Goal: Task Accomplishment & Management: Use online tool/utility

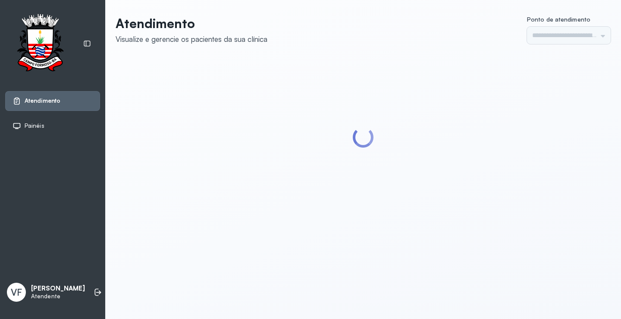
type input "*********"
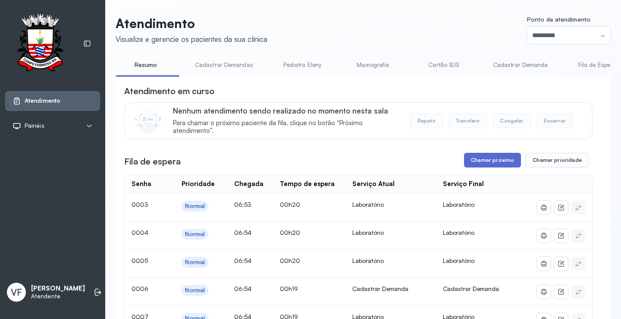
click at [494, 157] on button "Chamar próximo" at bounding box center [492, 160] width 57 height 15
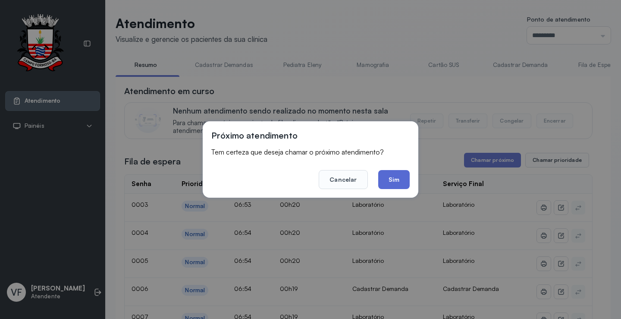
click at [387, 177] on button "Sim" at bounding box center [393, 179] width 31 height 19
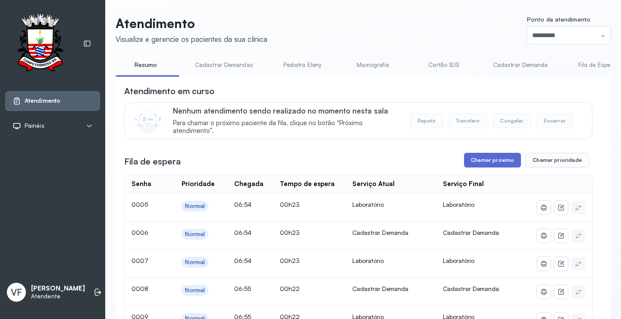
click at [491, 161] on button "Chamar próximo" at bounding box center [492, 160] width 57 height 15
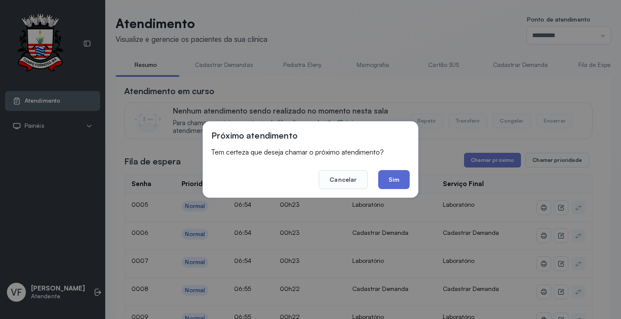
click at [405, 178] on button "Sim" at bounding box center [393, 179] width 31 height 19
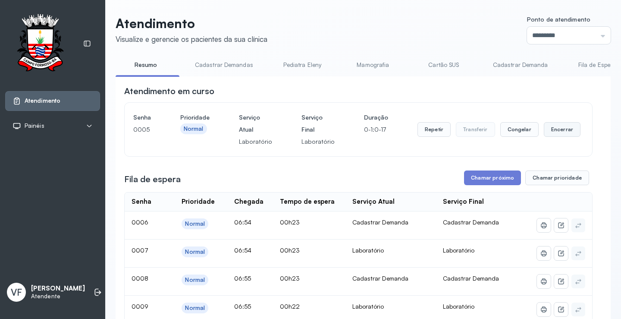
click at [550, 131] on button "Encerrar" at bounding box center [562, 129] width 37 height 15
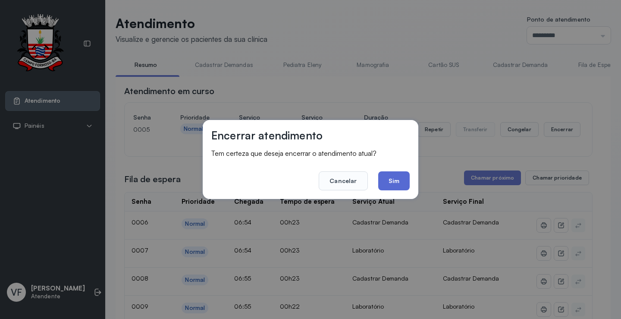
click at [398, 176] on button "Sim" at bounding box center [393, 180] width 31 height 19
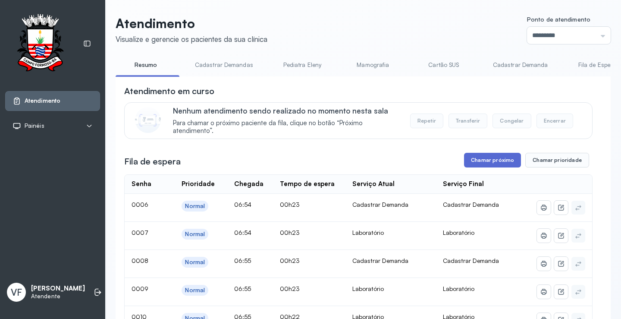
click at [485, 161] on button "Chamar próximo" at bounding box center [492, 160] width 57 height 15
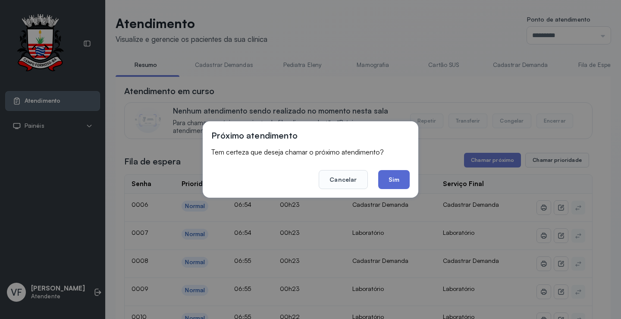
click at [395, 176] on button "Sim" at bounding box center [393, 179] width 31 height 19
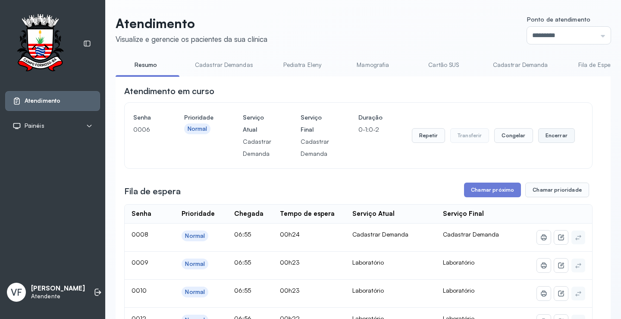
click at [551, 134] on button "Encerrar" at bounding box center [556, 135] width 37 height 15
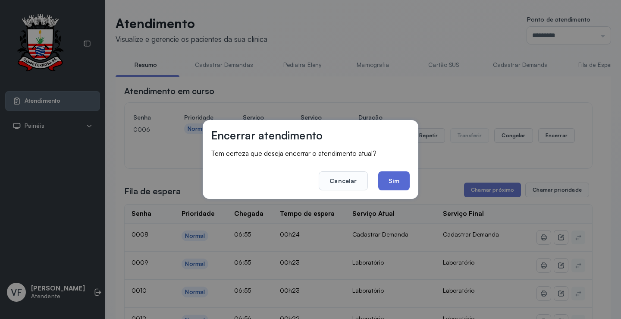
click at [389, 179] on button "Sim" at bounding box center [393, 180] width 31 height 19
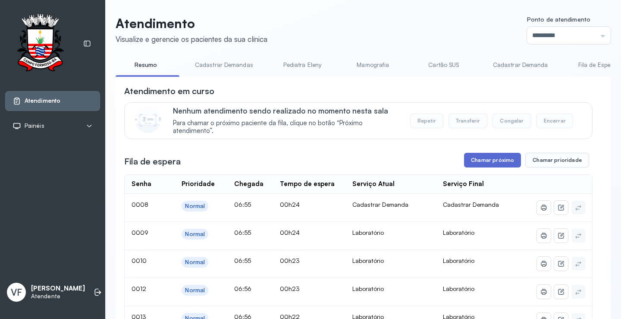
click at [492, 160] on button "Chamar próximo" at bounding box center [492, 160] width 57 height 15
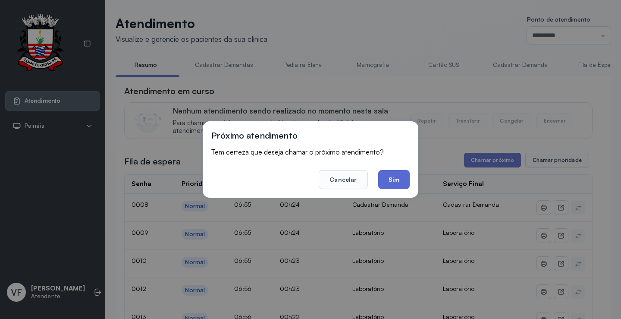
click at [396, 177] on button "Sim" at bounding box center [393, 179] width 31 height 19
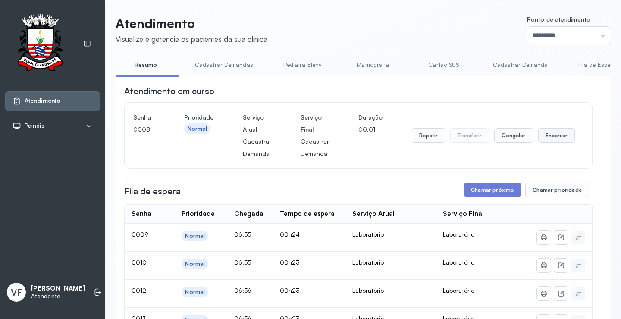
click at [550, 135] on button "Encerrar" at bounding box center [556, 135] width 37 height 15
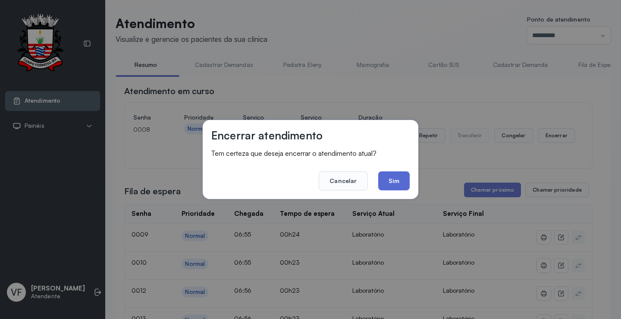
click at [393, 181] on button "Sim" at bounding box center [393, 180] width 31 height 19
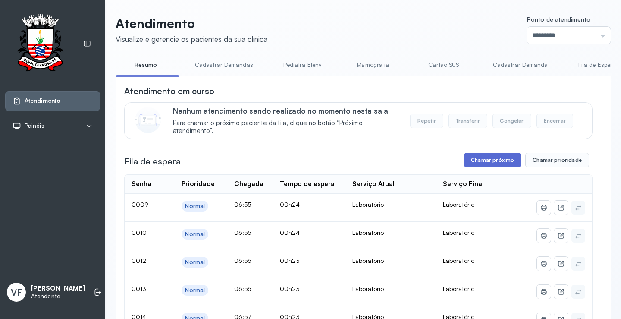
click at [494, 160] on button "Chamar próximo" at bounding box center [492, 160] width 57 height 15
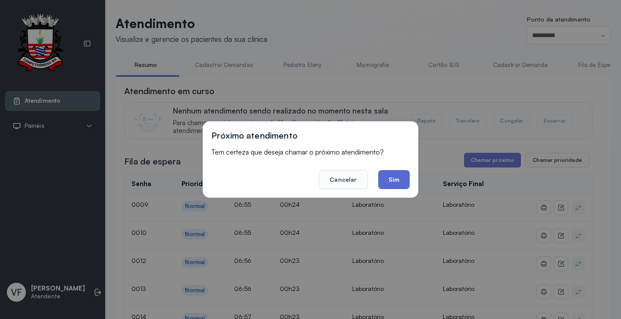
click at [390, 178] on button "Sim" at bounding box center [393, 179] width 31 height 19
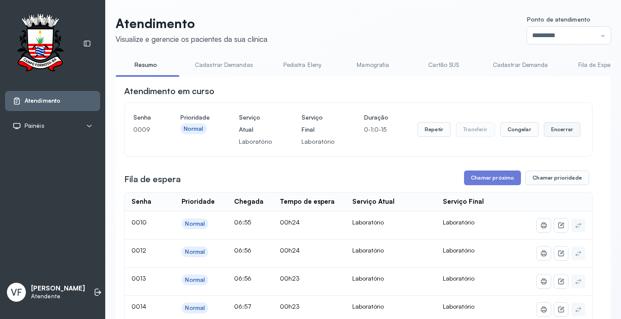
click at [551, 129] on button "Encerrar" at bounding box center [562, 129] width 37 height 15
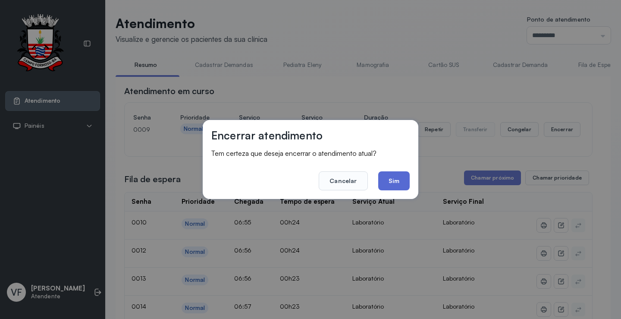
click at [396, 179] on button "Sim" at bounding box center [393, 180] width 31 height 19
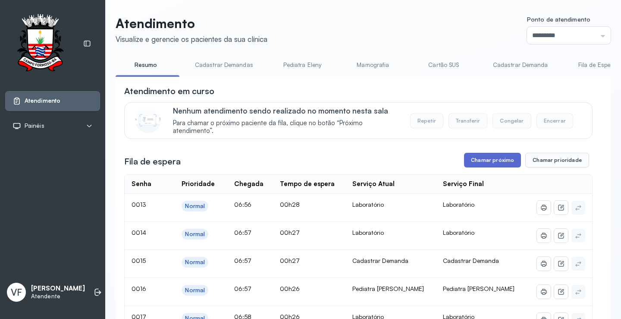
click at [489, 160] on button "Chamar próximo" at bounding box center [492, 160] width 57 height 15
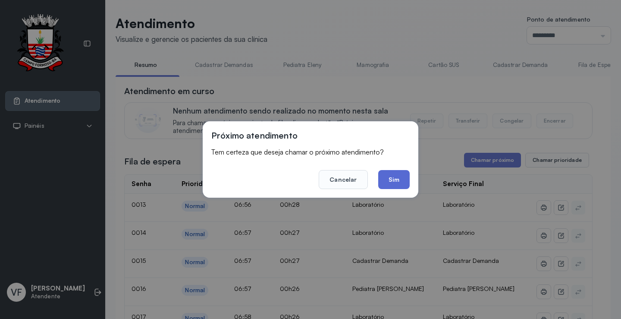
click at [397, 178] on button "Sim" at bounding box center [393, 179] width 31 height 19
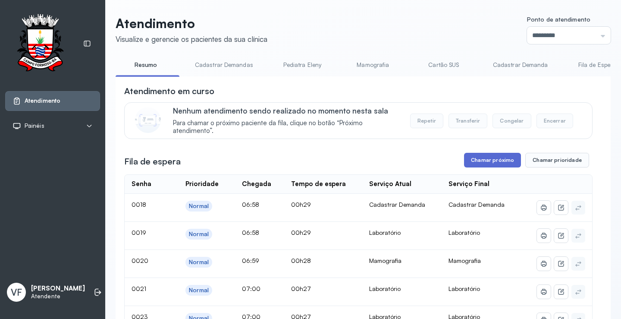
click at [492, 164] on button "Chamar próximo" at bounding box center [492, 160] width 57 height 15
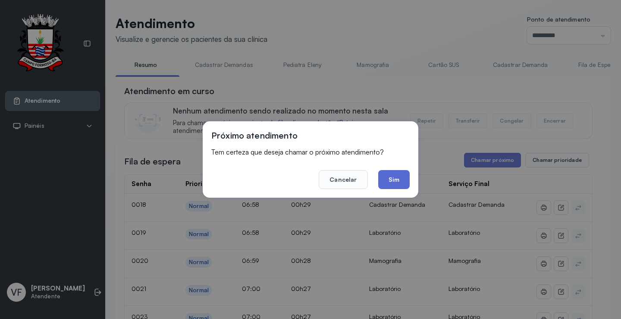
click at [390, 174] on button "Sim" at bounding box center [393, 179] width 31 height 19
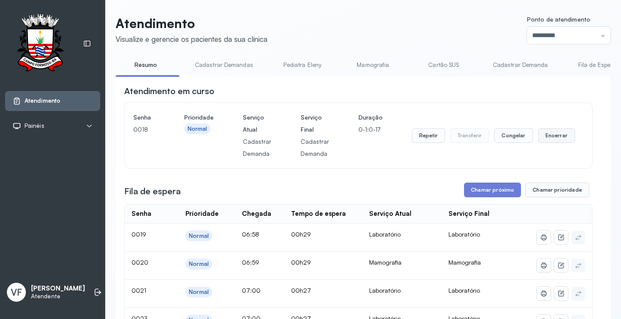
click at [551, 135] on button "Encerrar" at bounding box center [556, 135] width 37 height 15
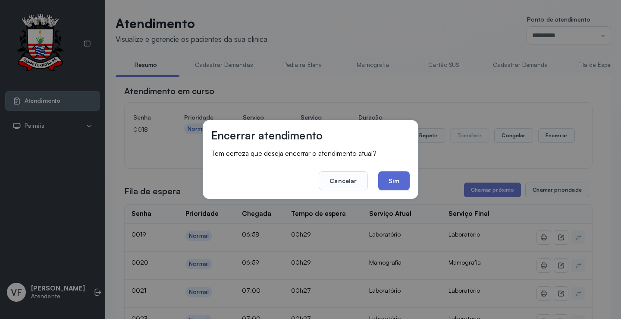
click at [397, 187] on button "Sim" at bounding box center [393, 180] width 31 height 19
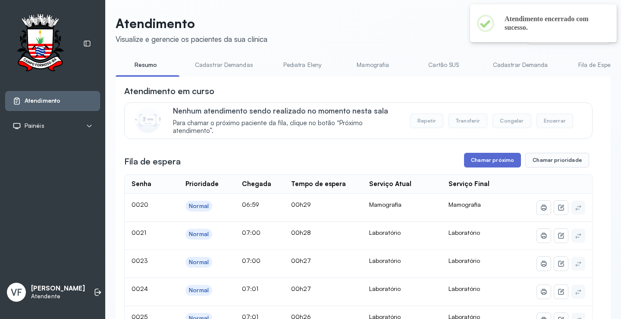
click at [486, 160] on button "Chamar próximo" at bounding box center [492, 160] width 57 height 15
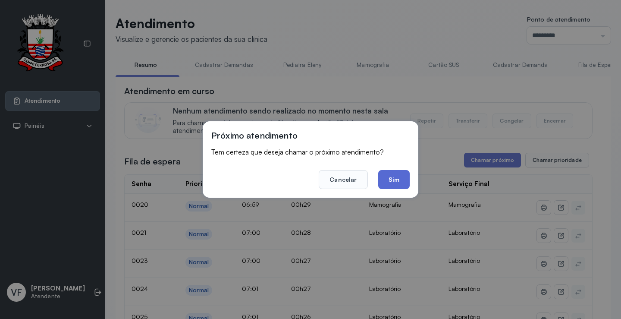
click at [402, 178] on button "Sim" at bounding box center [393, 179] width 31 height 19
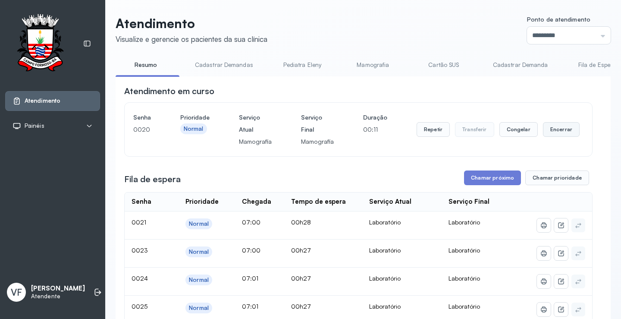
click at [551, 128] on button "Encerrar" at bounding box center [561, 129] width 37 height 15
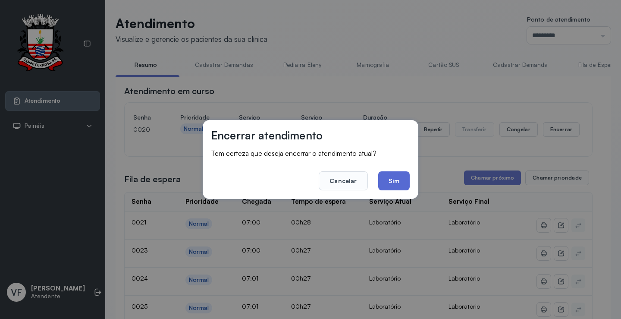
click at [393, 179] on button "Sim" at bounding box center [393, 180] width 31 height 19
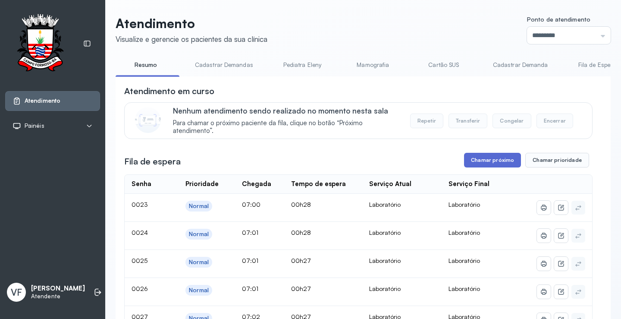
click at [489, 158] on button "Chamar próximo" at bounding box center [492, 160] width 57 height 15
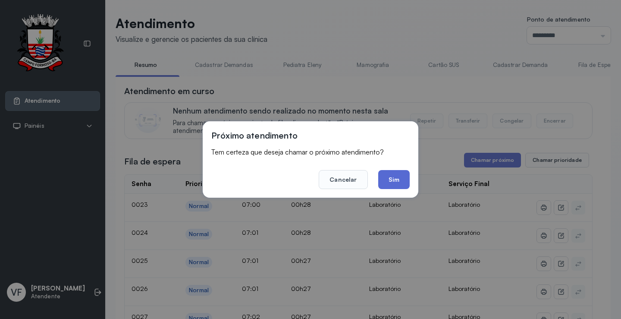
click at [383, 171] on button "Sim" at bounding box center [393, 179] width 31 height 19
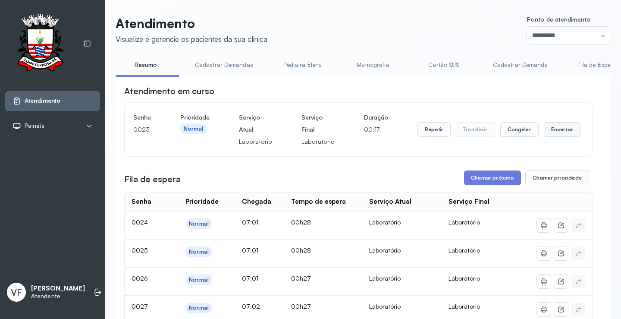
click at [553, 129] on button "Encerrar" at bounding box center [562, 129] width 37 height 15
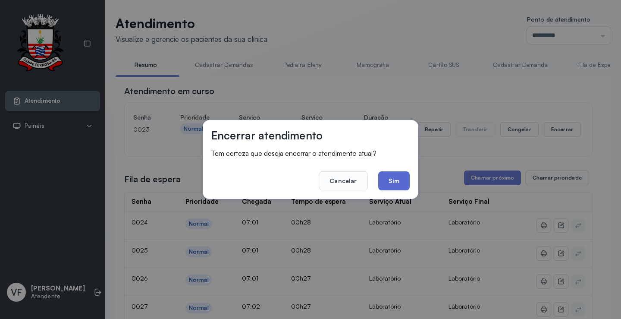
click at [400, 179] on button "Sim" at bounding box center [393, 180] width 31 height 19
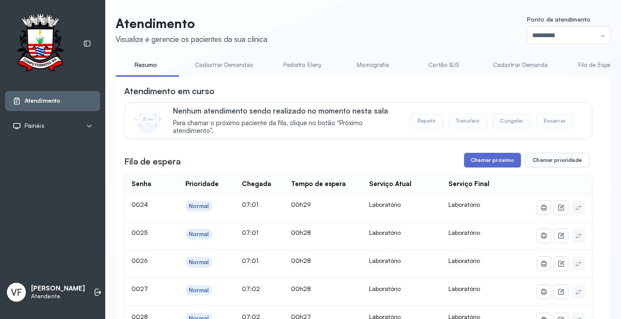
click at [489, 159] on button "Chamar próximo" at bounding box center [492, 160] width 57 height 15
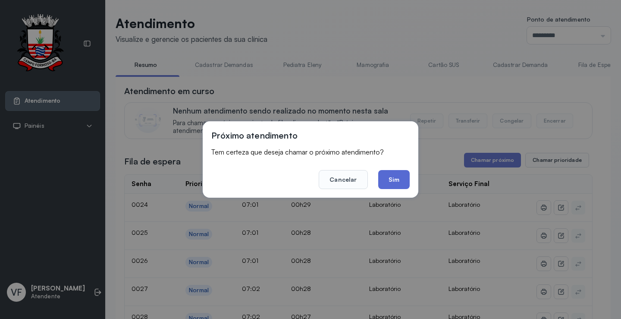
click at [399, 179] on button "Sim" at bounding box center [393, 179] width 31 height 19
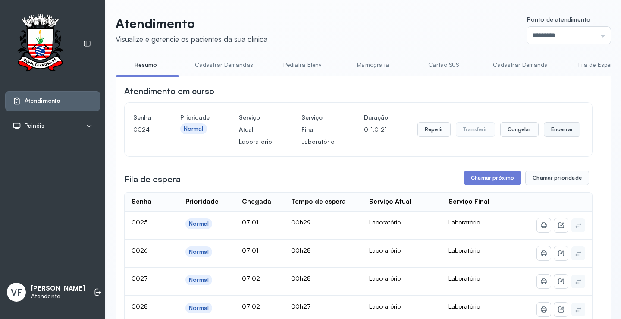
click at [559, 127] on button "Encerrar" at bounding box center [562, 129] width 37 height 15
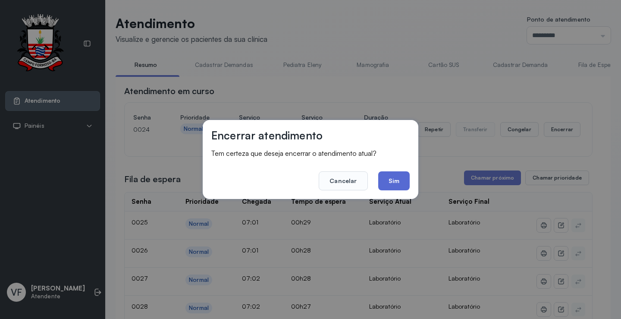
click at [396, 178] on button "Sim" at bounding box center [393, 180] width 31 height 19
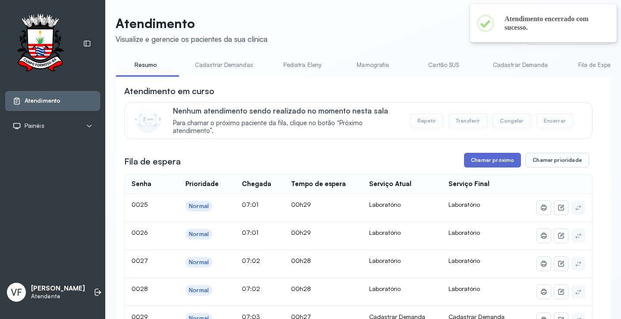
click at [494, 162] on button "Chamar próximo" at bounding box center [492, 160] width 57 height 15
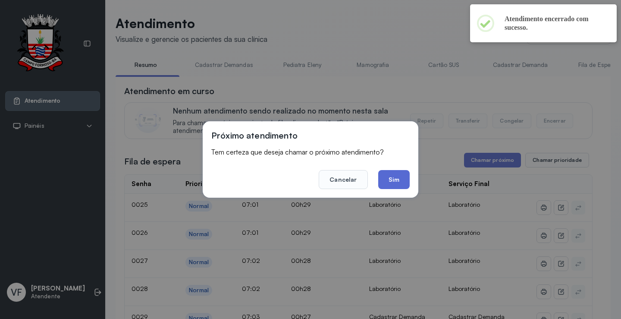
click at [398, 179] on button "Sim" at bounding box center [393, 179] width 31 height 19
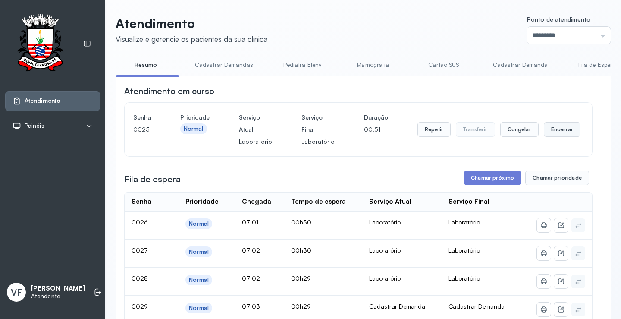
click at [555, 129] on button "Encerrar" at bounding box center [562, 129] width 37 height 15
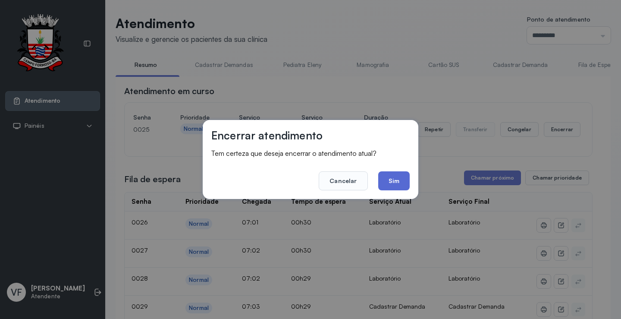
click at [392, 181] on button "Sim" at bounding box center [393, 180] width 31 height 19
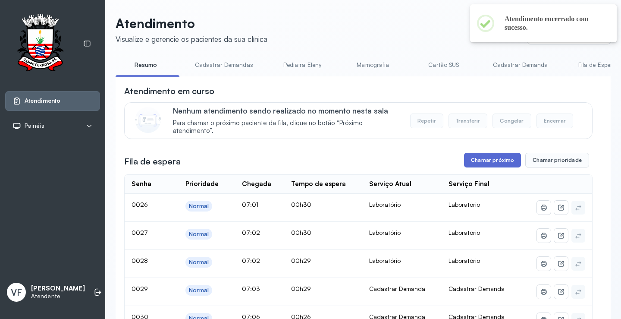
click at [487, 160] on button "Chamar próximo" at bounding box center [492, 160] width 57 height 15
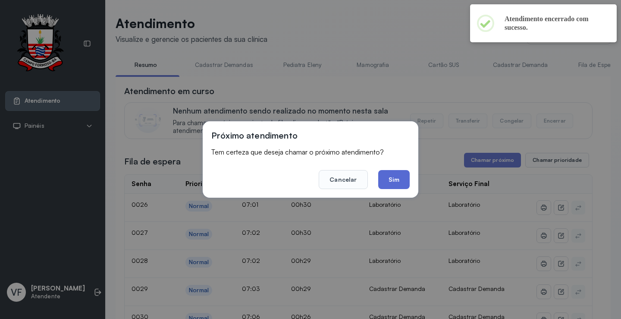
click at [399, 177] on button "Sim" at bounding box center [393, 179] width 31 height 19
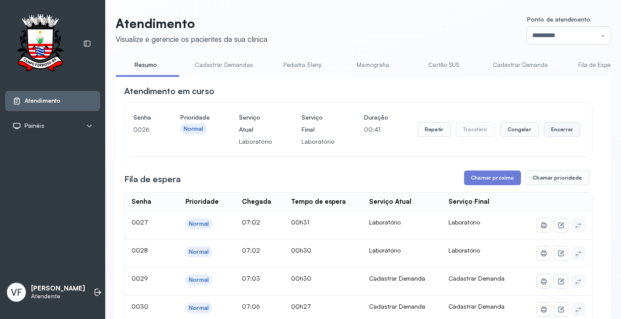
click at [554, 130] on button "Encerrar" at bounding box center [562, 129] width 37 height 15
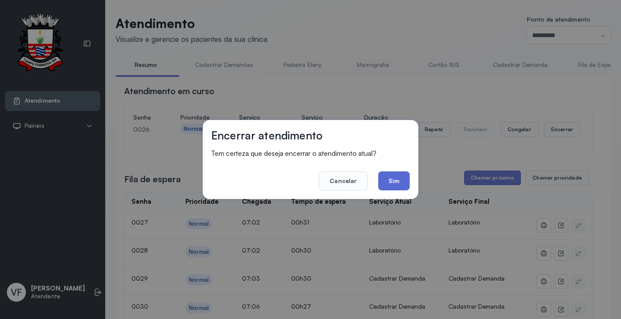
click at [398, 176] on button "Sim" at bounding box center [393, 180] width 31 height 19
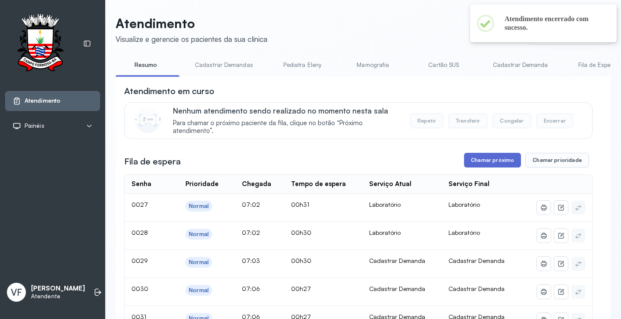
click at [488, 160] on button "Chamar próximo" at bounding box center [492, 160] width 57 height 15
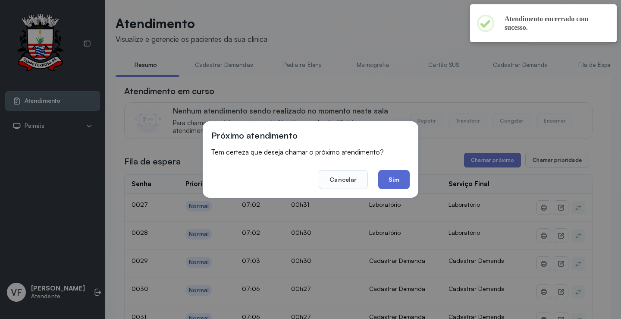
click at [399, 177] on button "Sim" at bounding box center [393, 179] width 31 height 19
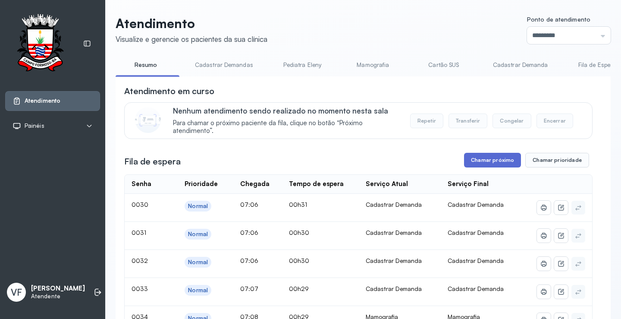
click at [489, 160] on button "Chamar próximo" at bounding box center [492, 160] width 57 height 15
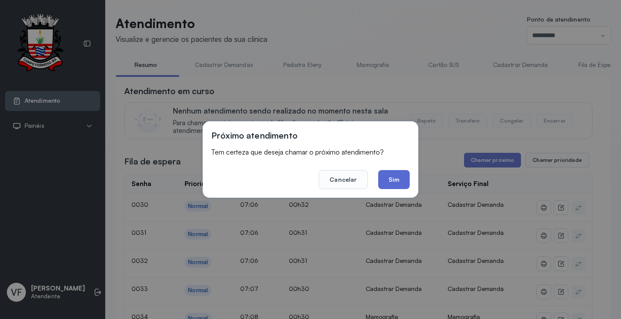
click at [393, 178] on button "Sim" at bounding box center [393, 179] width 31 height 19
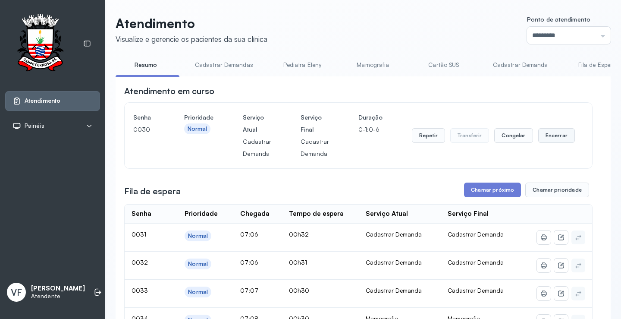
click at [550, 135] on button "Encerrar" at bounding box center [556, 135] width 37 height 15
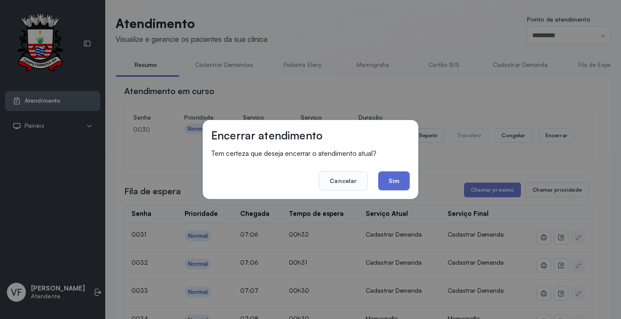
click at [394, 182] on button "Sim" at bounding box center [393, 180] width 31 height 19
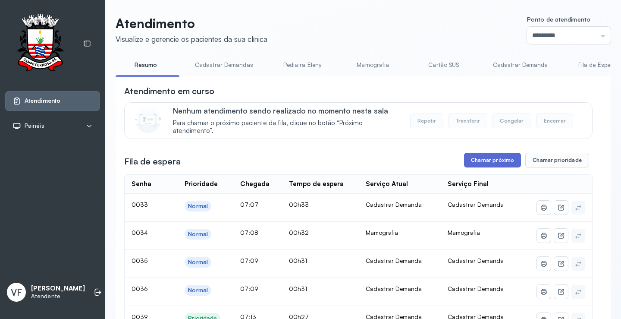
click at [490, 160] on button "Chamar próximo" at bounding box center [492, 160] width 57 height 15
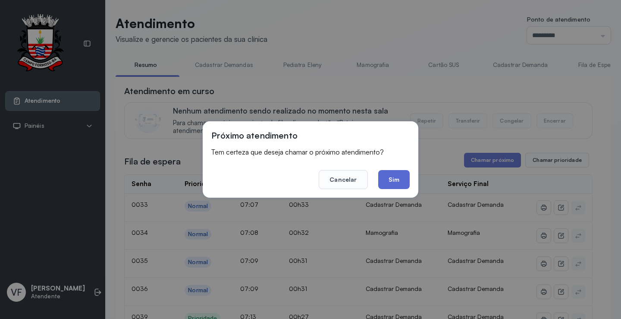
click at [400, 180] on button "Sim" at bounding box center [393, 179] width 31 height 19
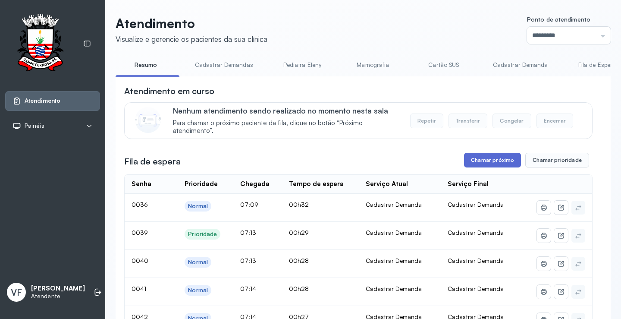
click at [486, 162] on button "Chamar próximo" at bounding box center [492, 160] width 57 height 15
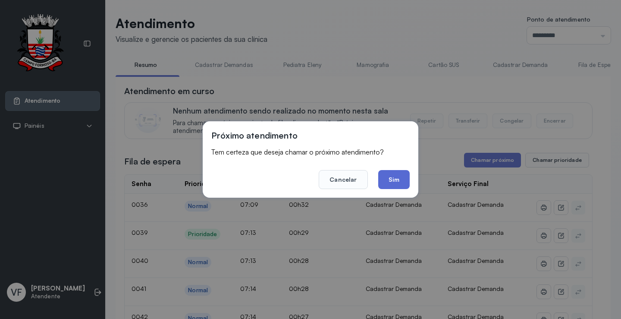
click at [395, 177] on button "Sim" at bounding box center [393, 179] width 31 height 19
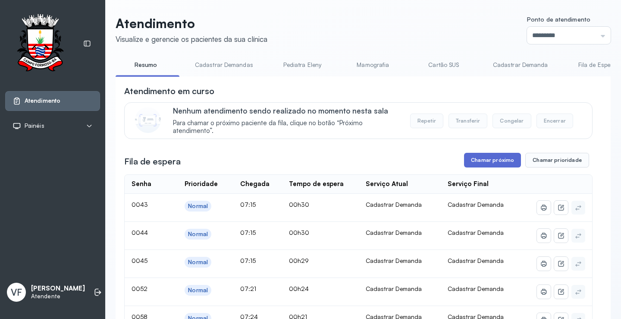
click at [476, 161] on button "Chamar próximo" at bounding box center [492, 160] width 57 height 15
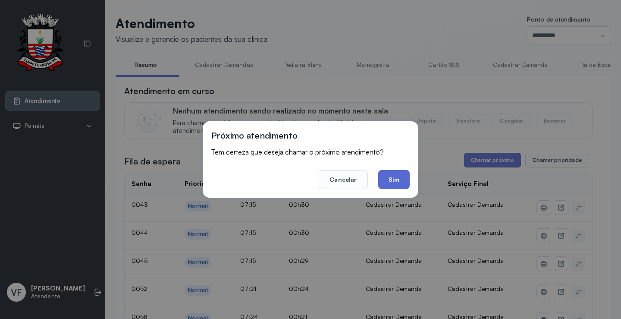
click at [389, 178] on button "Sim" at bounding box center [393, 179] width 31 height 19
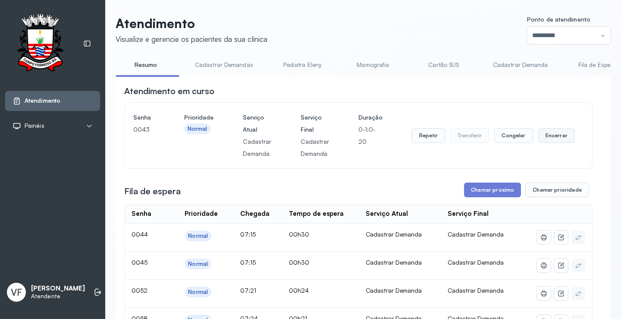
click at [554, 132] on button "Encerrar" at bounding box center [556, 135] width 37 height 15
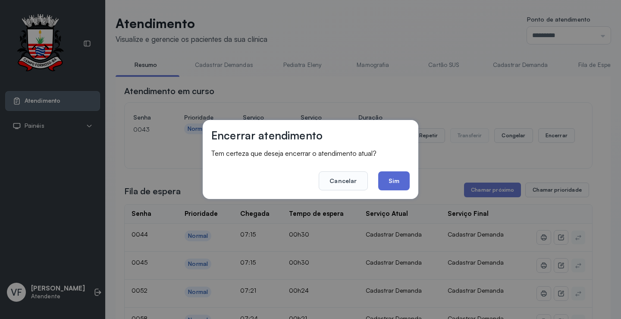
click at [389, 176] on button "Sim" at bounding box center [393, 180] width 31 height 19
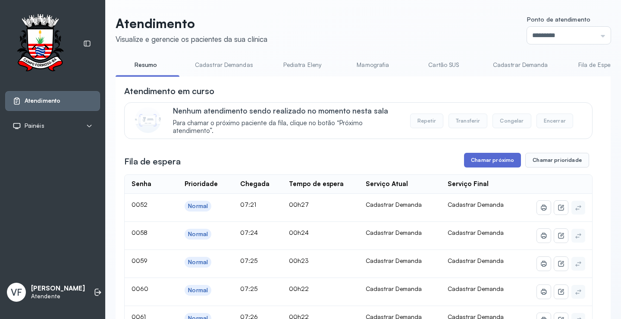
click at [484, 162] on button "Chamar próximo" at bounding box center [492, 160] width 57 height 15
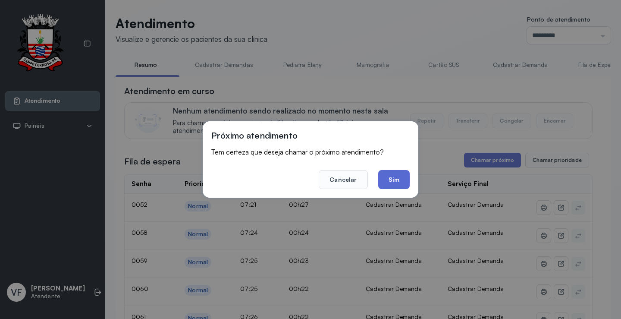
click at [394, 182] on button "Sim" at bounding box center [393, 179] width 31 height 19
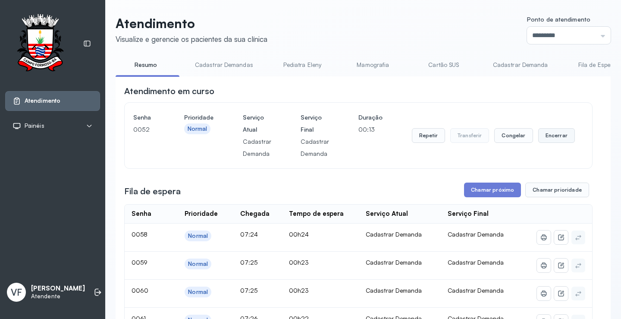
click at [548, 136] on button "Encerrar" at bounding box center [556, 135] width 37 height 15
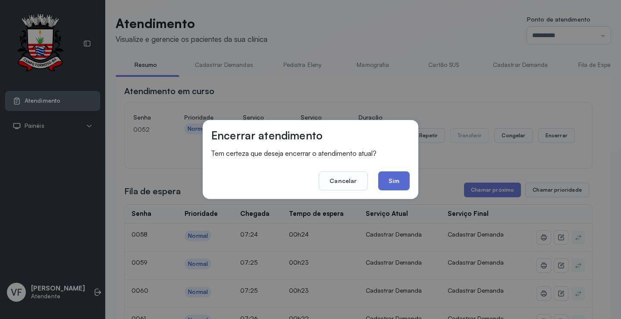
click at [395, 181] on button "Sim" at bounding box center [393, 180] width 31 height 19
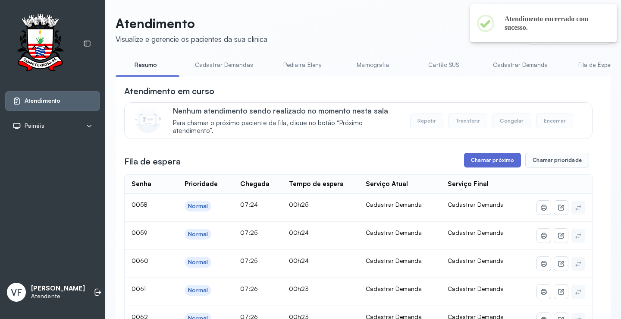
click at [494, 161] on button "Chamar próximo" at bounding box center [492, 160] width 57 height 15
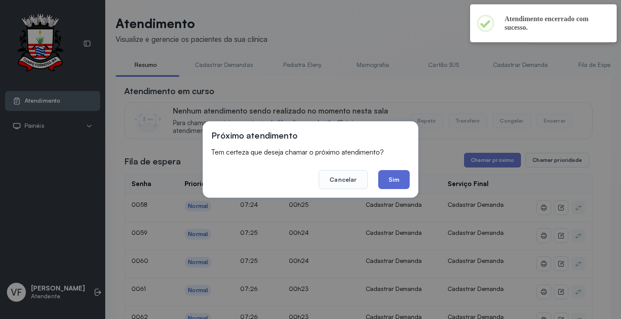
click at [398, 176] on button "Sim" at bounding box center [393, 179] width 31 height 19
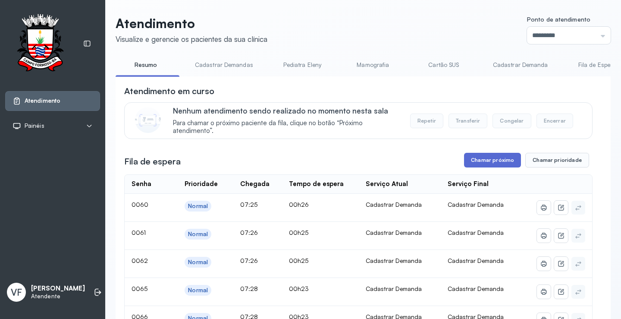
click at [486, 160] on button "Chamar próximo" at bounding box center [492, 160] width 57 height 15
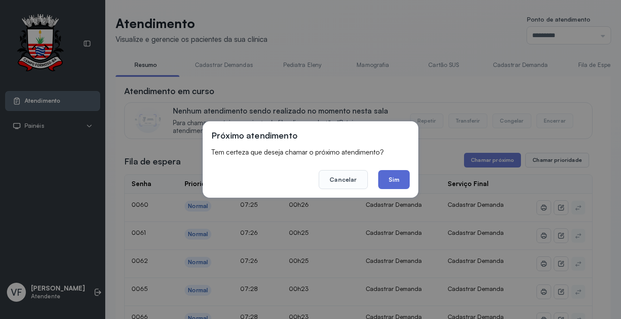
click at [392, 179] on button "Sim" at bounding box center [393, 179] width 31 height 19
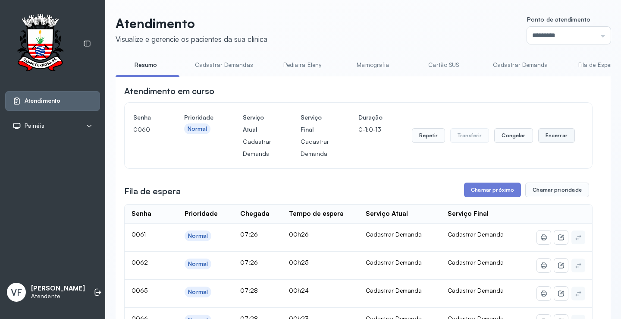
click at [547, 135] on button "Encerrar" at bounding box center [556, 135] width 37 height 15
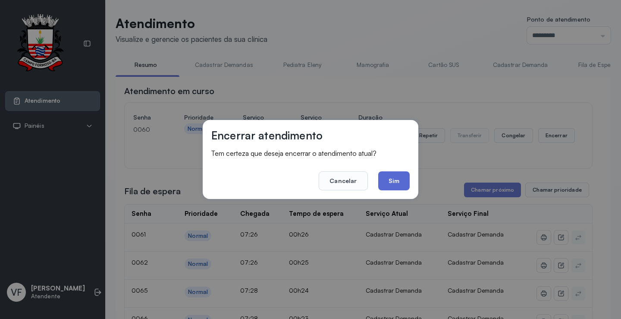
click at [396, 181] on button "Sim" at bounding box center [393, 180] width 31 height 19
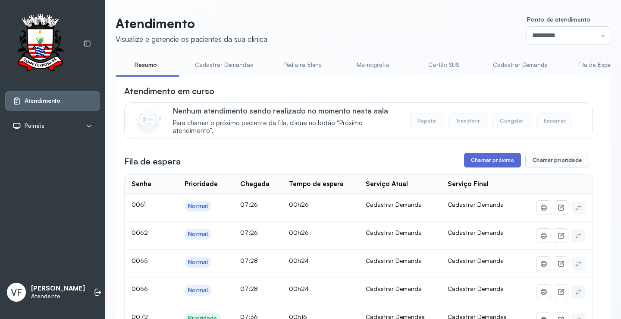
click at [491, 160] on button "Chamar próximo" at bounding box center [492, 160] width 57 height 15
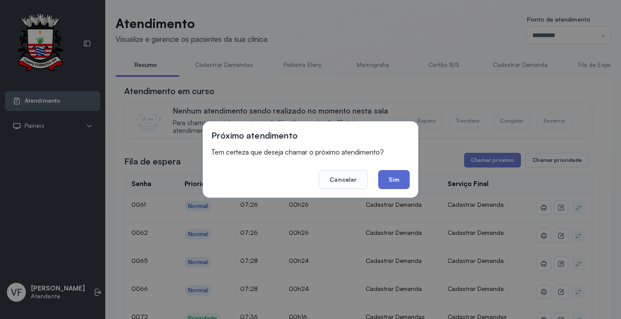
click at [389, 177] on button "Sim" at bounding box center [393, 179] width 31 height 19
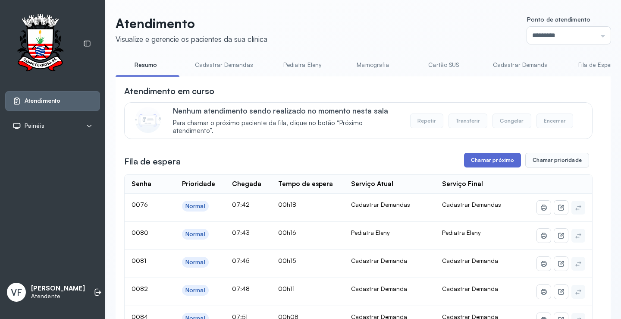
click at [495, 160] on button "Chamar próximo" at bounding box center [492, 160] width 57 height 15
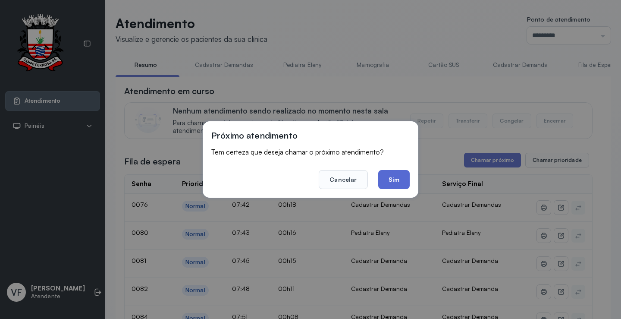
click at [394, 181] on button "Sim" at bounding box center [393, 179] width 31 height 19
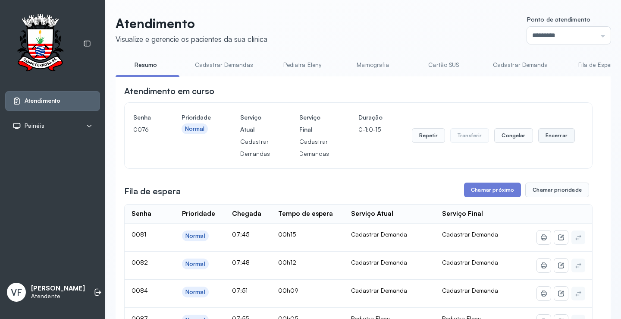
click at [556, 135] on button "Encerrar" at bounding box center [556, 135] width 37 height 15
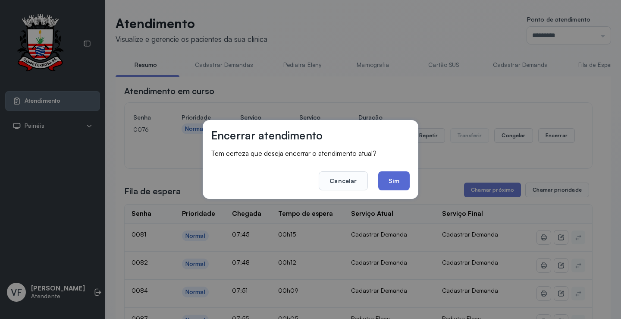
click at [389, 173] on button "Sim" at bounding box center [393, 180] width 31 height 19
